Goal: Transaction & Acquisition: Purchase product/service

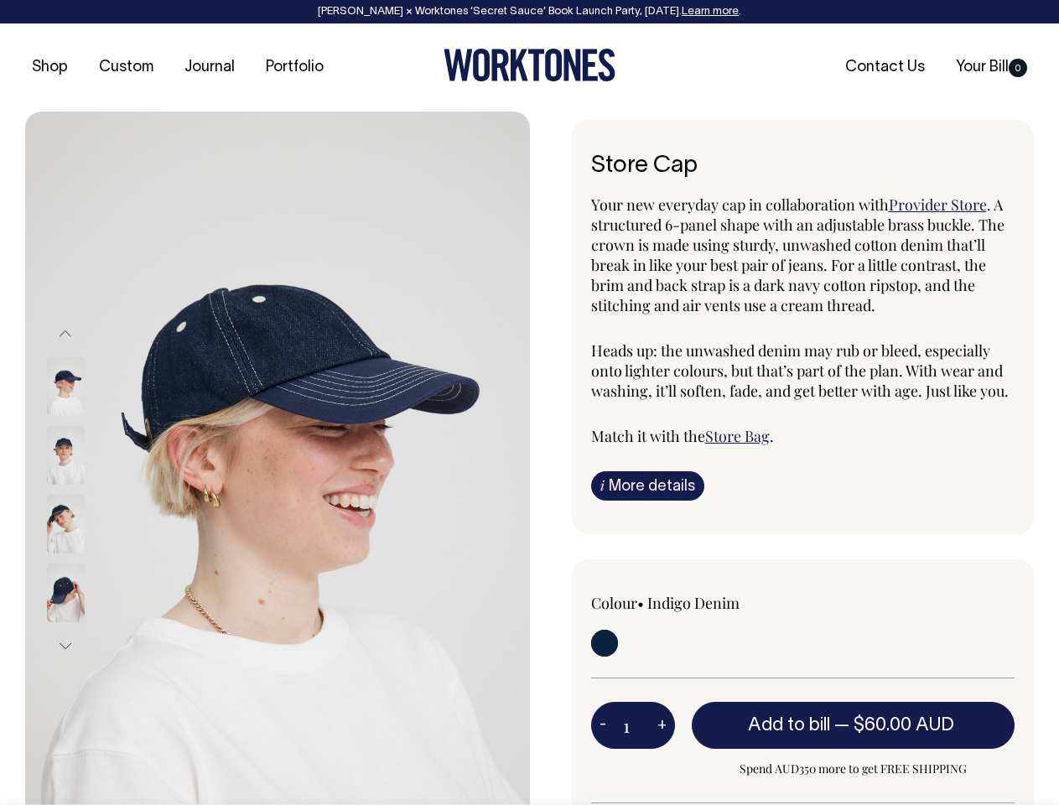
click at [277, 458] on img at bounding box center [277, 489] width 505 height 756
click at [88, 490] on div at bounding box center [88, 524] width 84 height 69
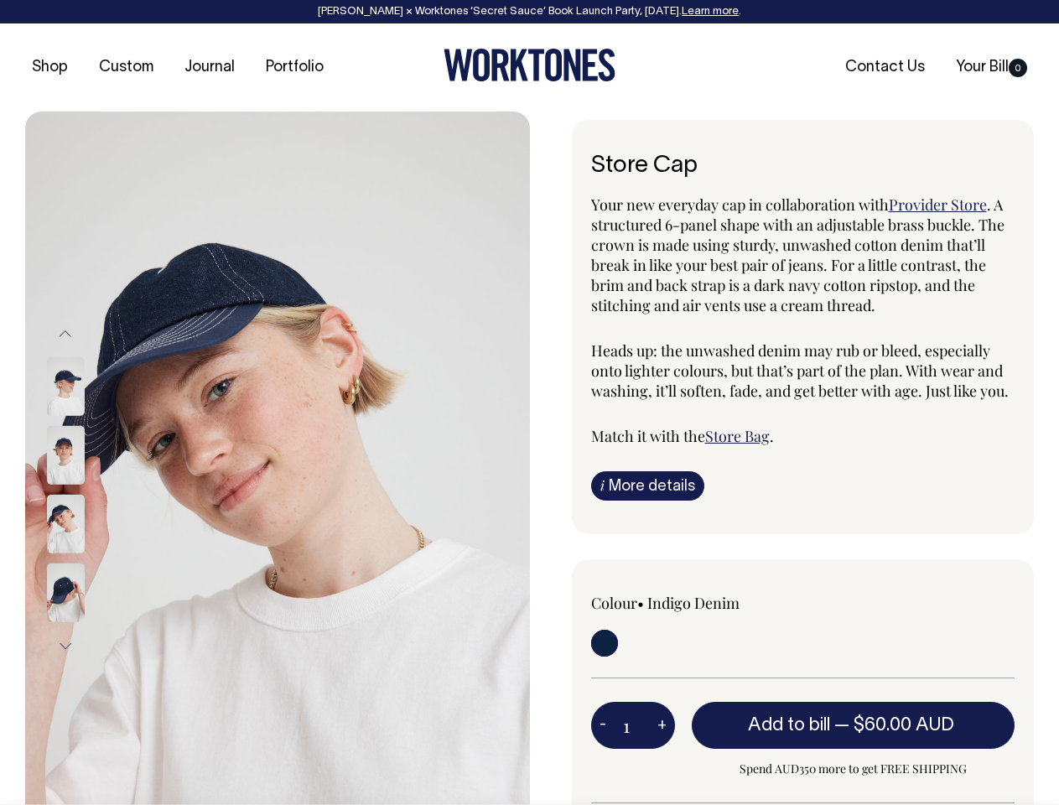
click at [65, 334] on button "Previous" at bounding box center [65, 334] width 25 height 38
click at [88, 558] on div at bounding box center [88, 592] width 84 height 69
click at [65, 645] on button "Next" at bounding box center [65, 646] width 25 height 38
click at [603, 724] on button "-" at bounding box center [602, 725] width 23 height 34
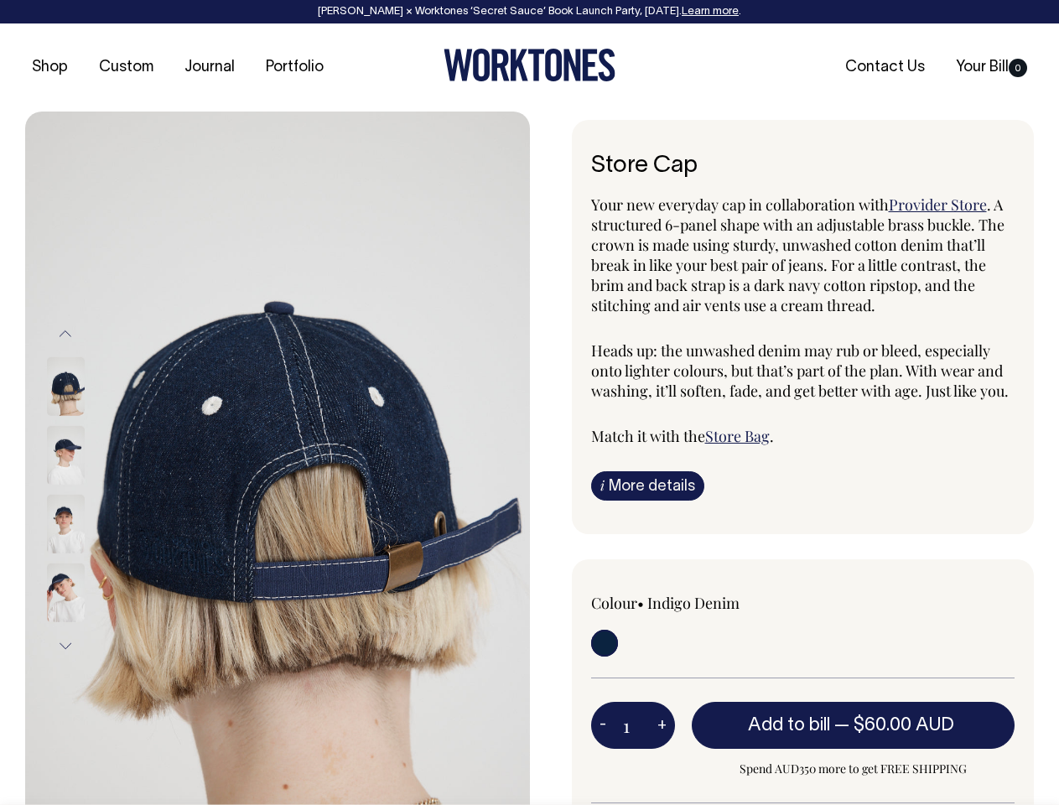
click at [661, 724] on button "+" at bounding box center [662, 725] width 26 height 34
type input "2"
click at [853, 724] on span "— $60.00 AUD" at bounding box center [896, 725] width 124 height 17
